Goal: Information Seeking & Learning: Learn about a topic

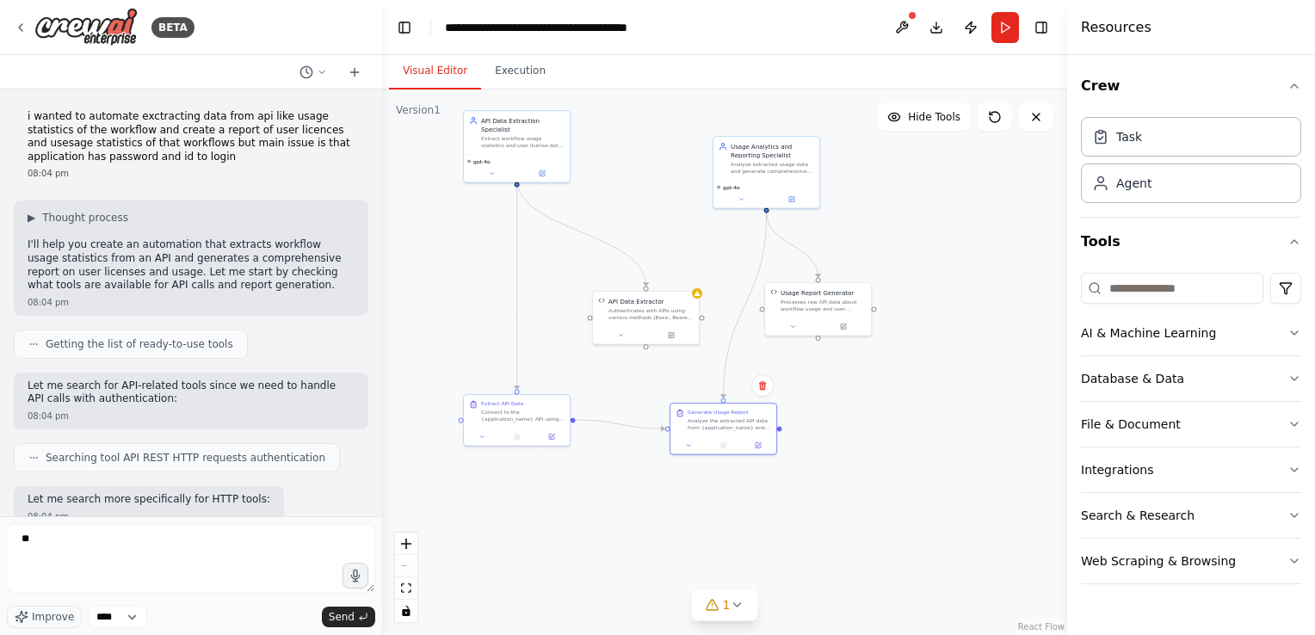
scroll to position [4229, 0]
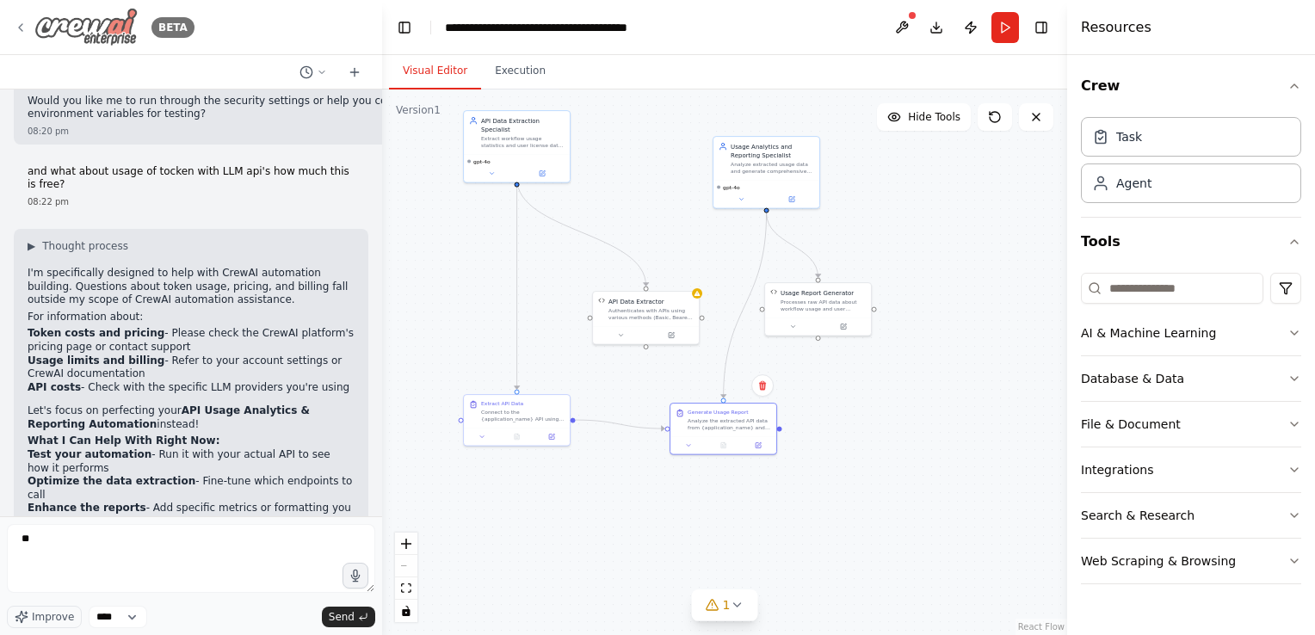
click at [21, 29] on icon at bounding box center [20, 27] width 3 height 7
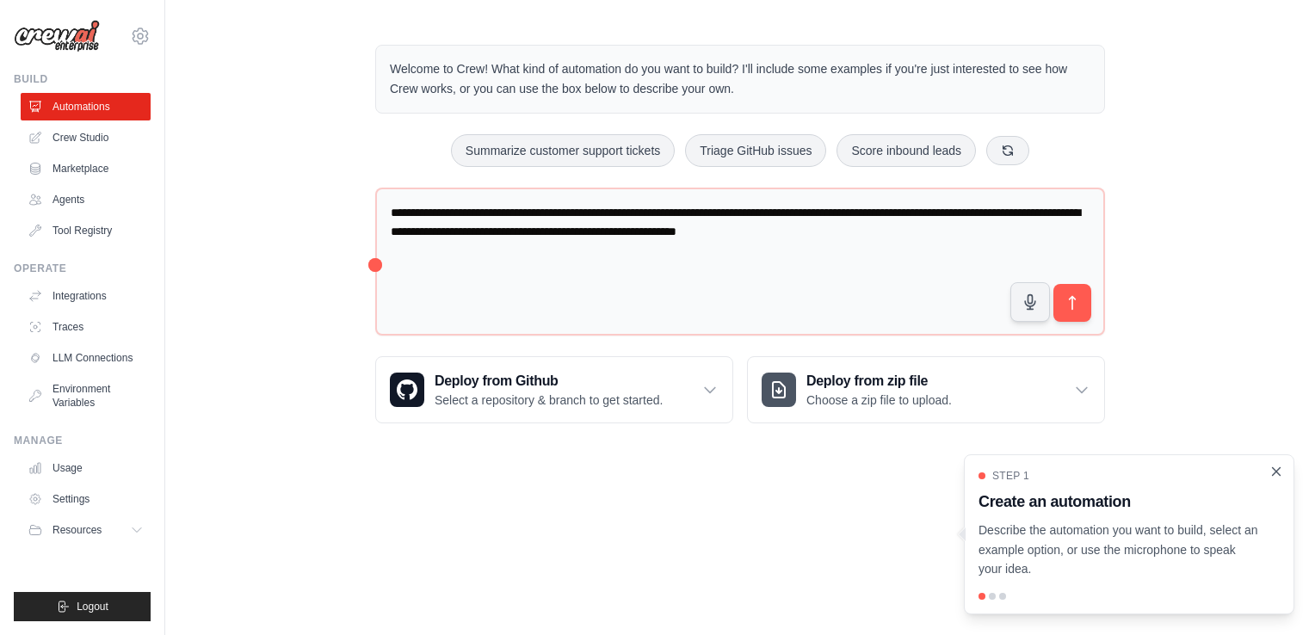
drag, startPoint x: 1280, startPoint y: 472, endPoint x: 1266, endPoint y: 471, distance: 13.8
click at [1279, 471] on icon "Close walkthrough" at bounding box center [1276, 472] width 14 height 14
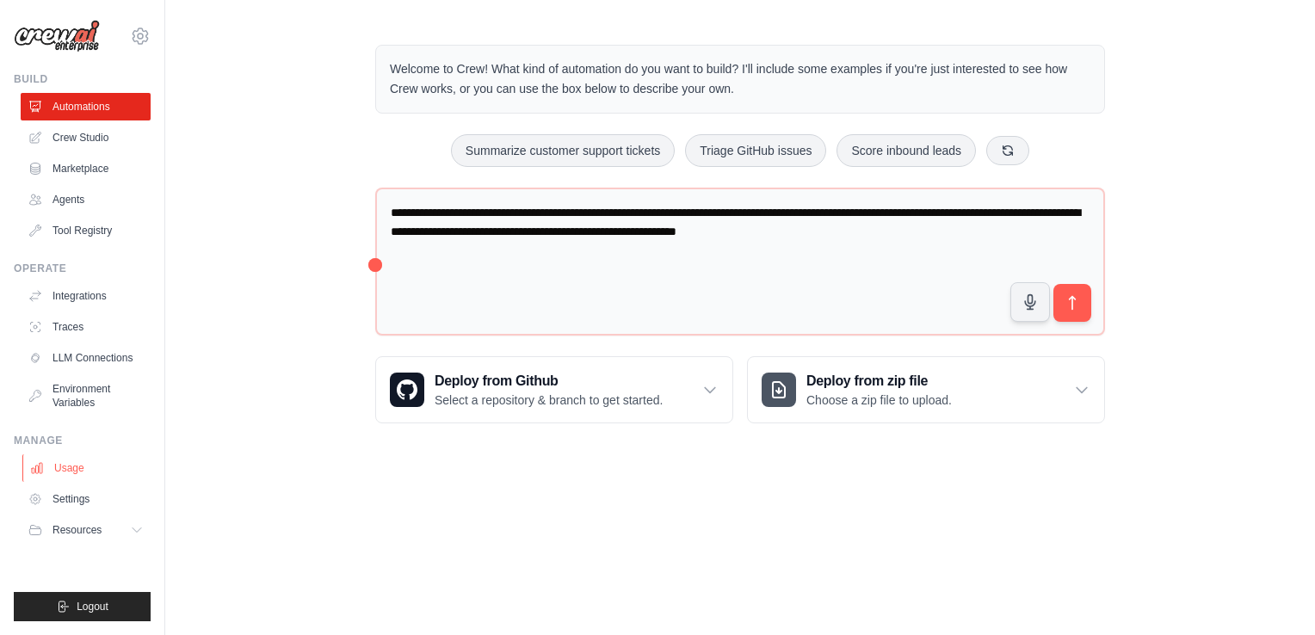
click at [46, 468] on link "Usage" at bounding box center [87, 468] width 130 height 28
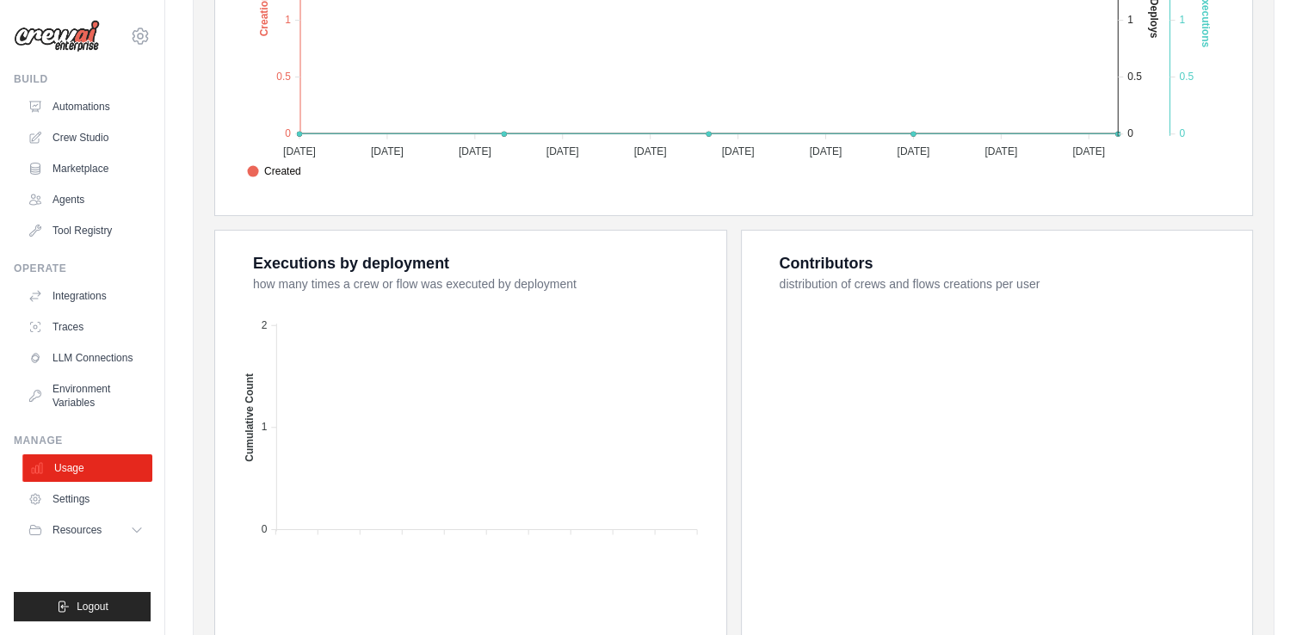
scroll to position [602, 0]
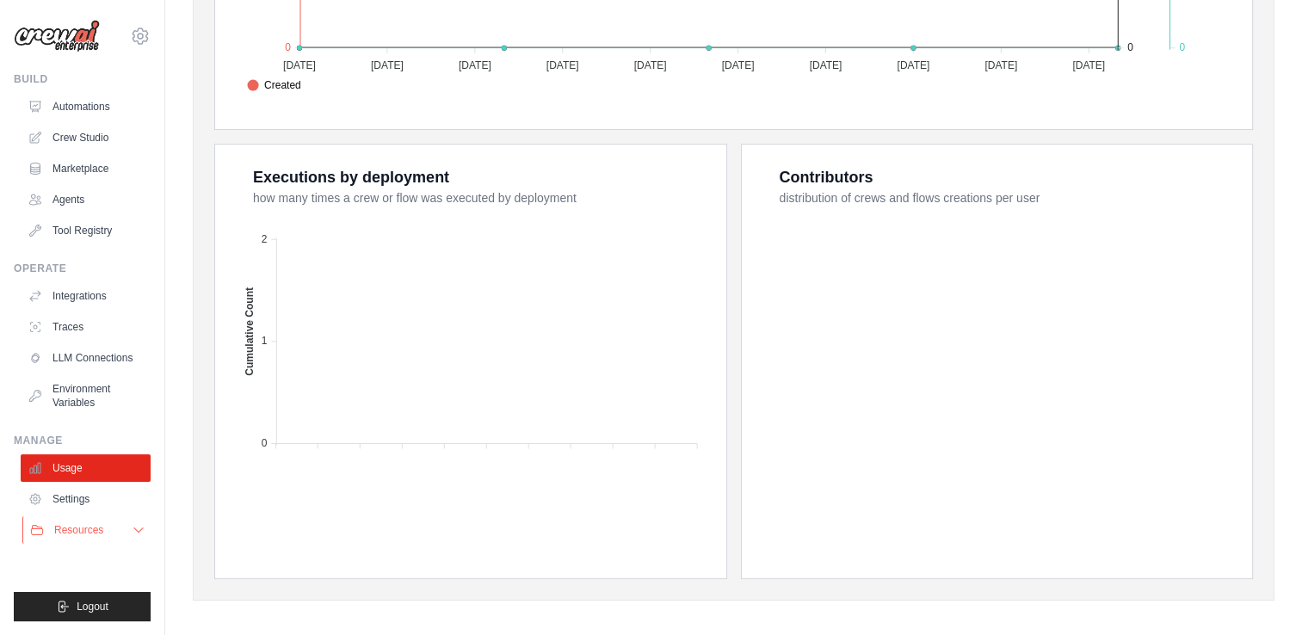
click at [93, 536] on span "Resources" at bounding box center [78, 530] width 49 height 14
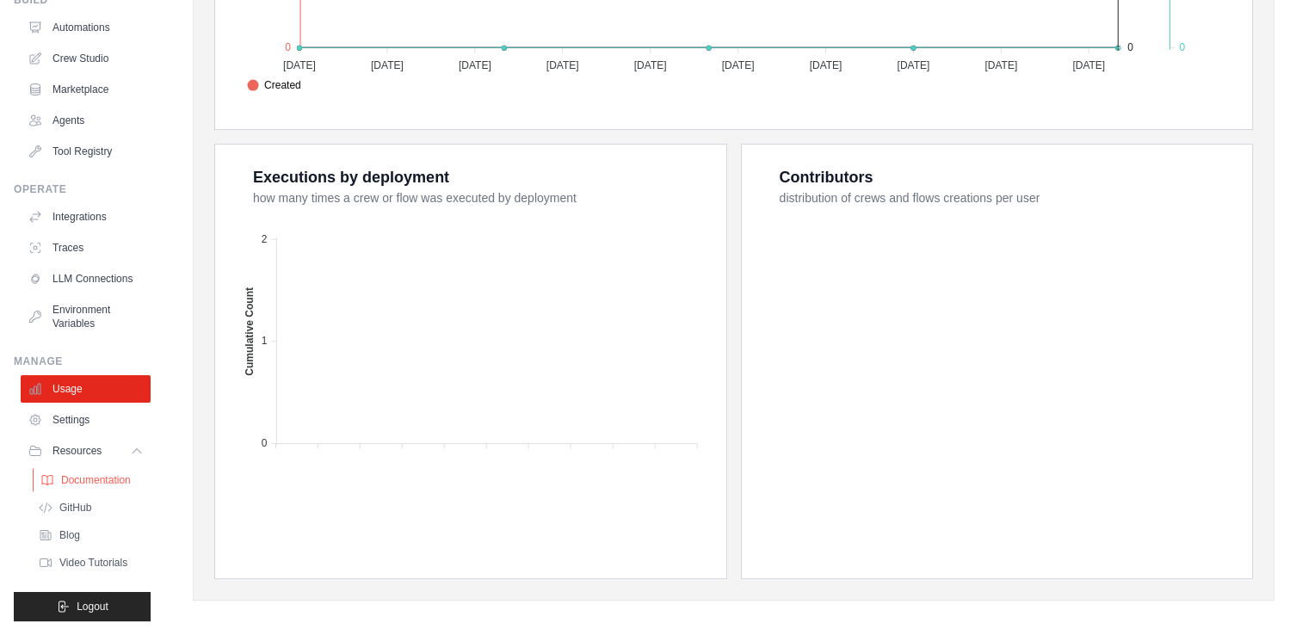
click at [89, 487] on span "Documentation" at bounding box center [96, 480] width 70 height 14
